Goal: Browse casually: Explore the website without a specific task or goal

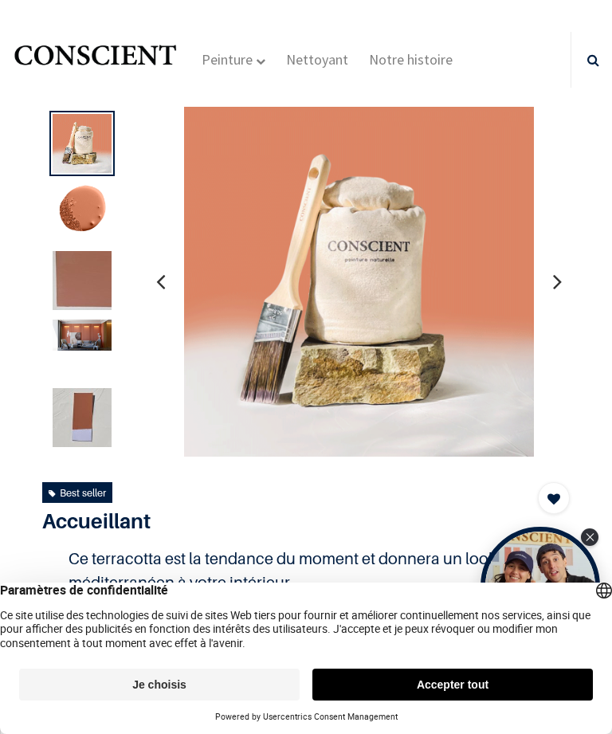
click at [448, 678] on button "Accepter tout" at bounding box center [452, 685] width 281 height 32
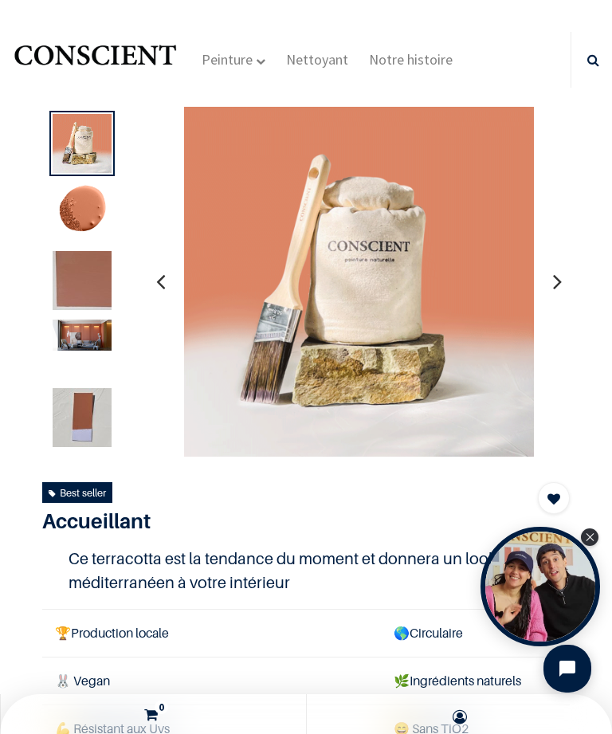
click at [92, 333] on img at bounding box center [82, 335] width 59 height 31
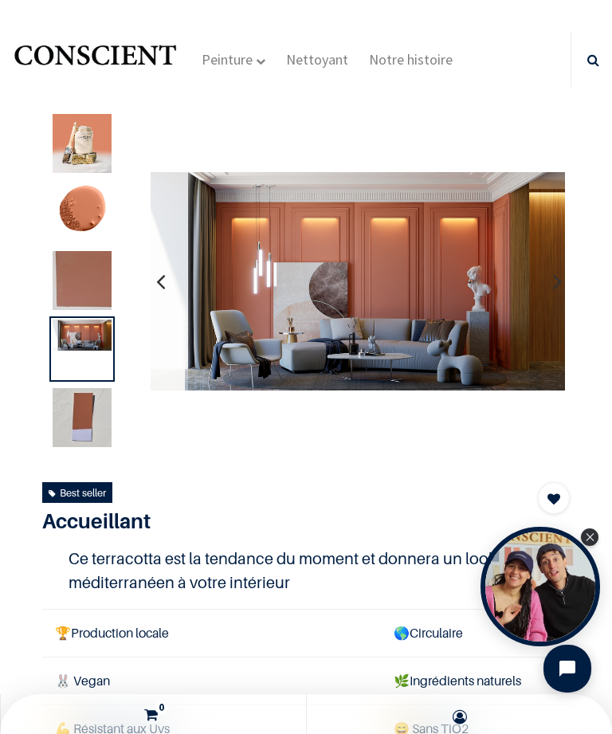
click at [85, 286] on img at bounding box center [82, 280] width 59 height 59
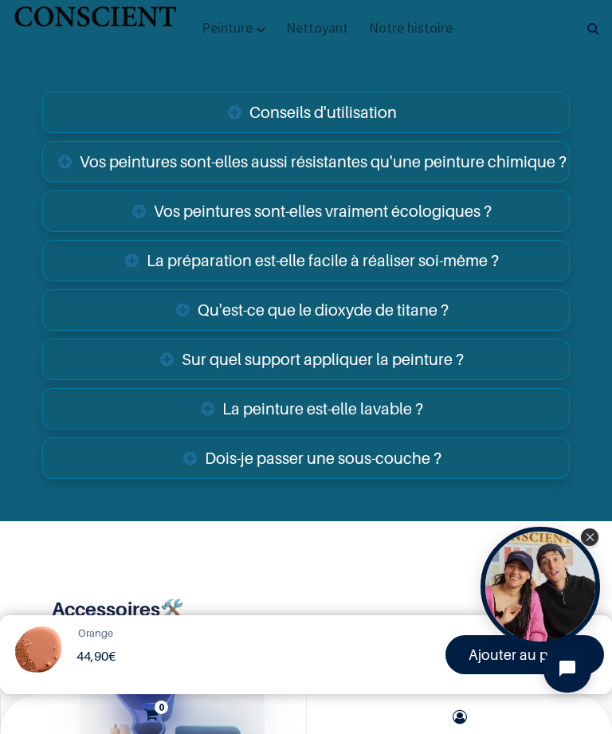
scroll to position [3665, 0]
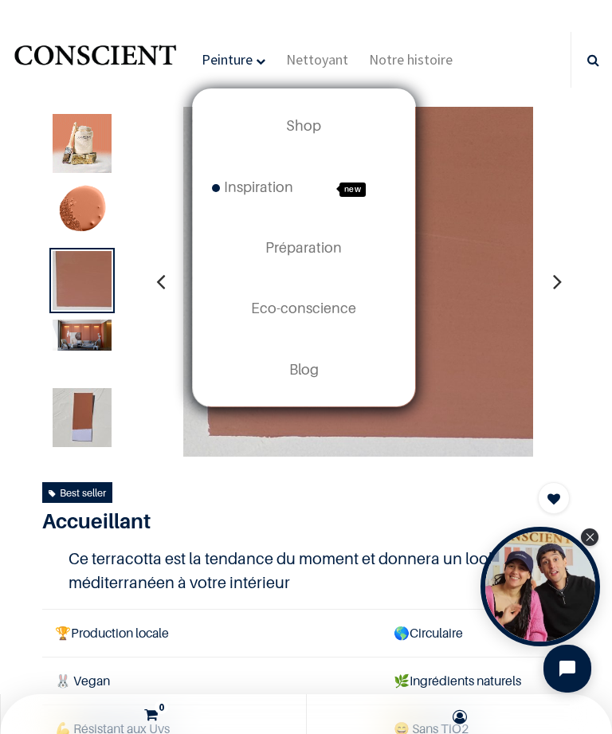
click at [247, 187] on span "Inspiration" at bounding box center [252, 187] width 81 height 17
